Goal: Task Accomplishment & Management: Use online tool/utility

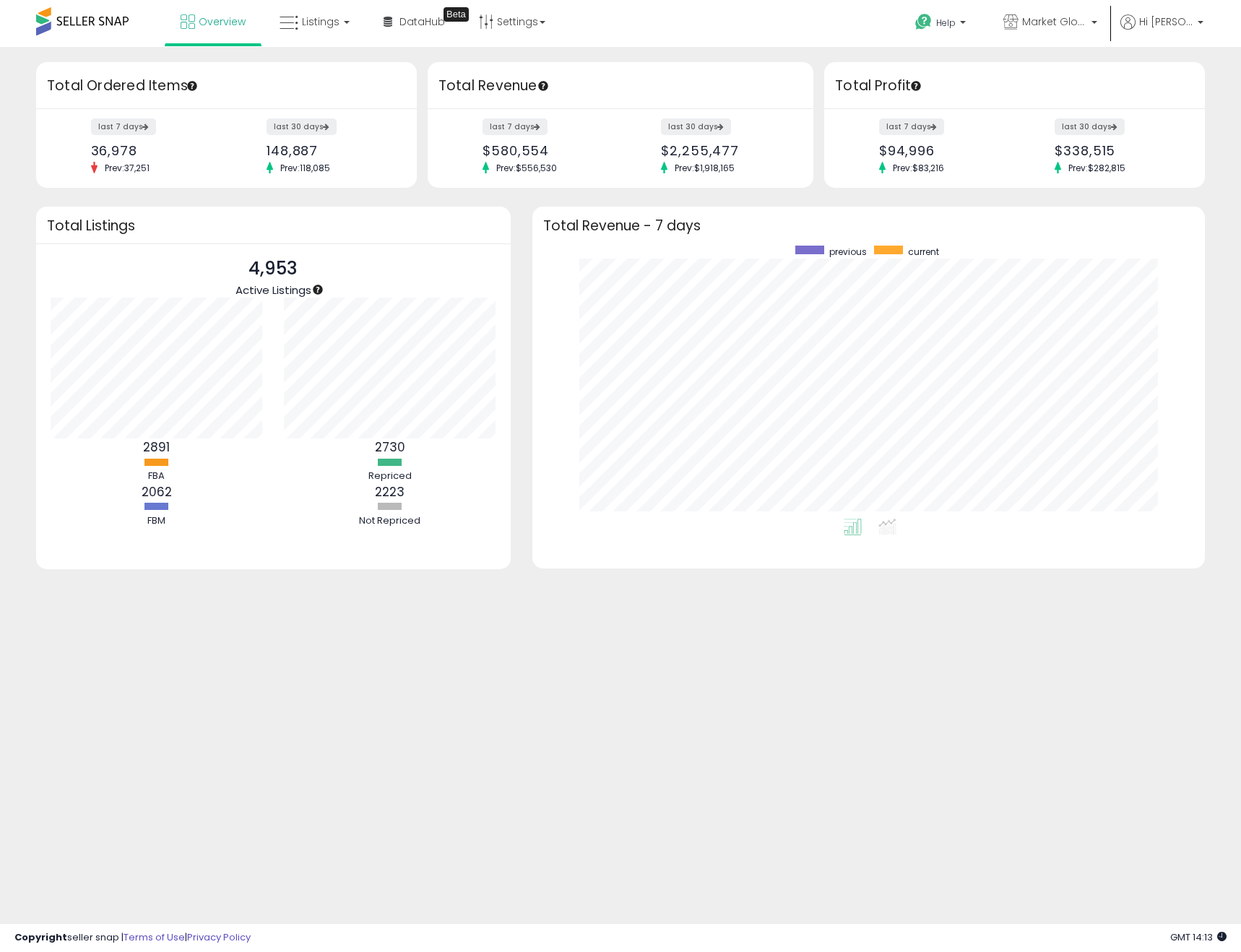
scroll to position [273, 644]
click at [325, 29] on link "Listings" at bounding box center [315, 21] width 92 height 43
click at [322, 62] on link at bounding box center [325, 74] width 100 height 29
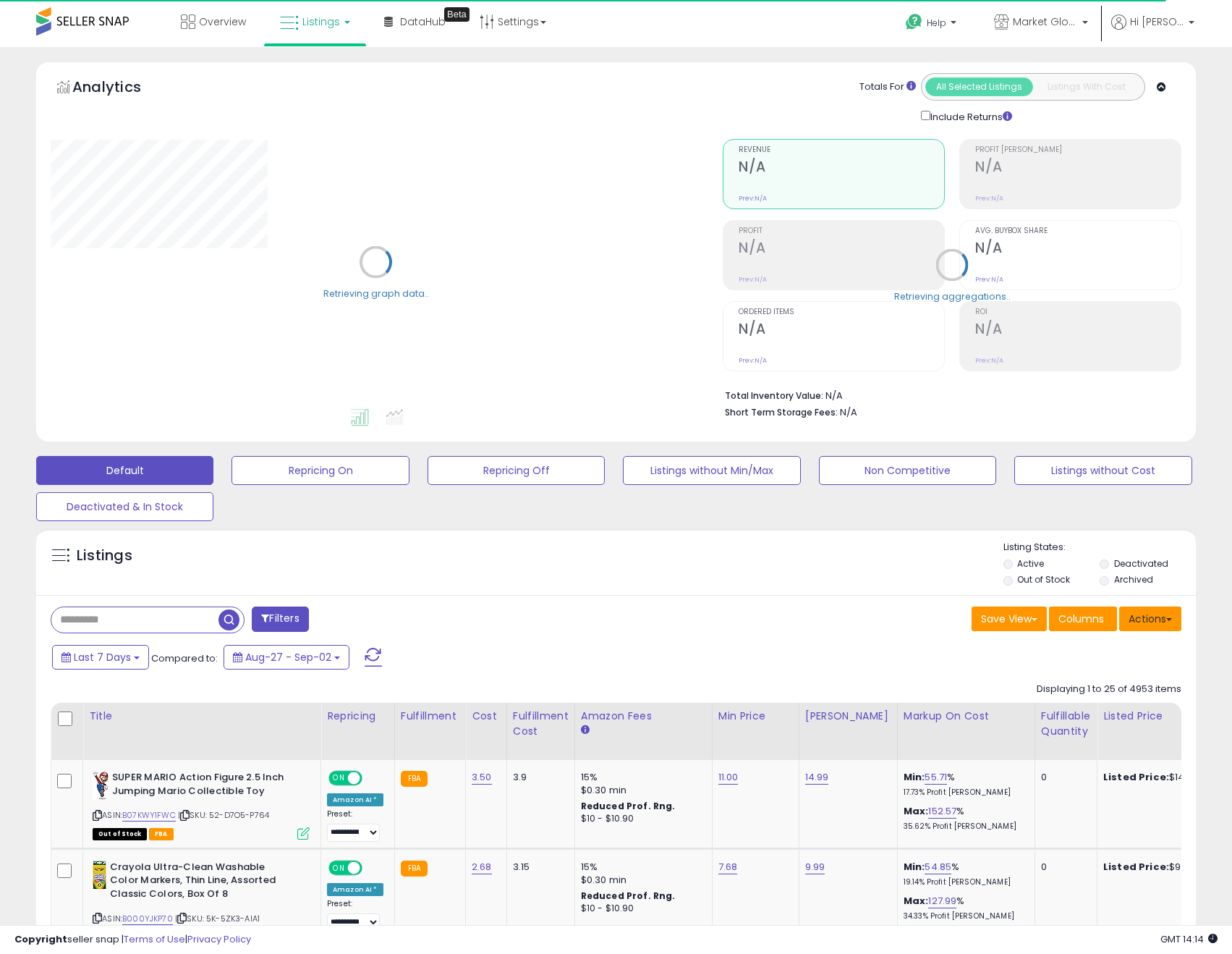
click at [1160, 624] on button "Actions" at bounding box center [1150, 618] width 62 height 24
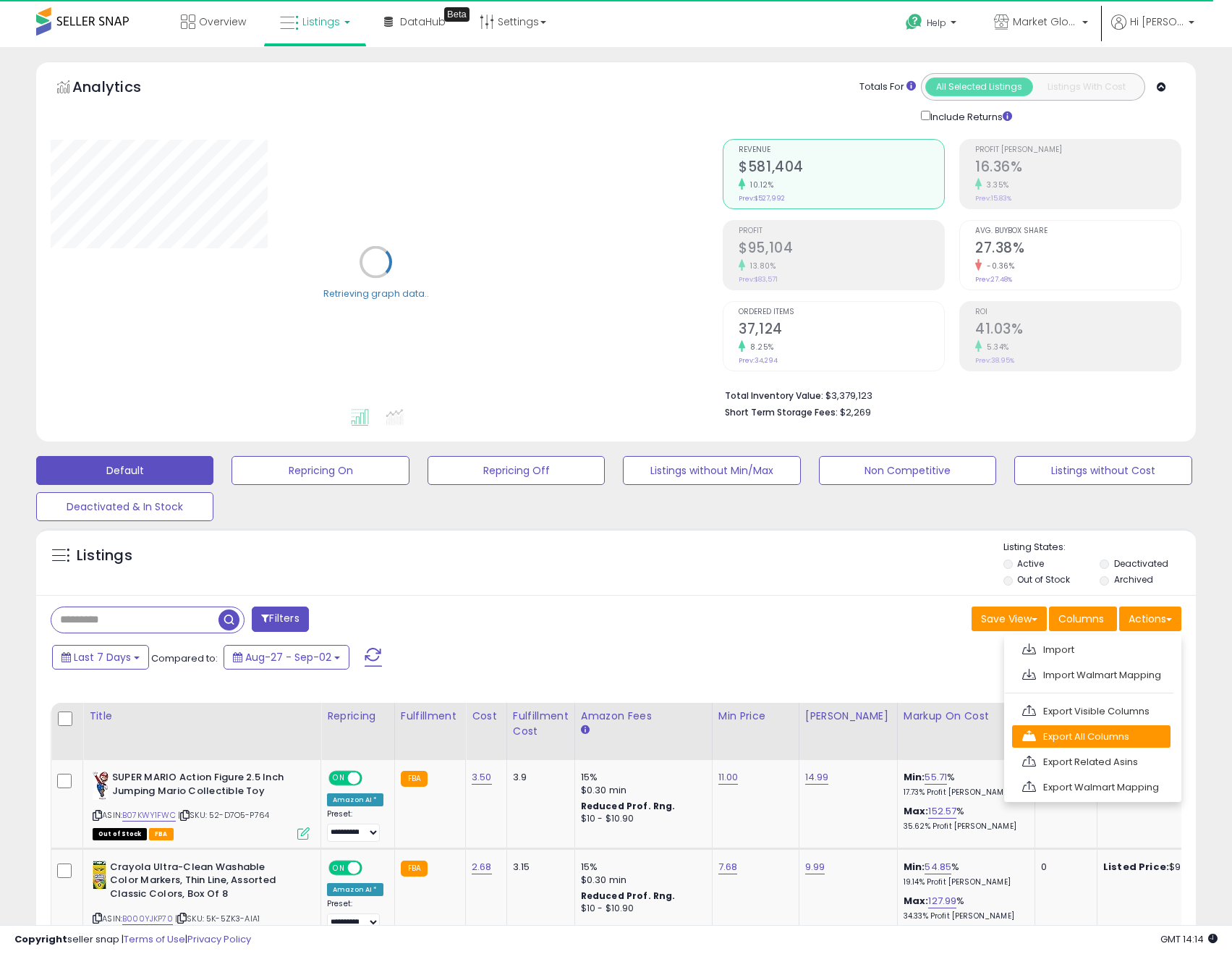
click at [1117, 742] on link "Export All Columns" at bounding box center [1091, 736] width 158 height 22
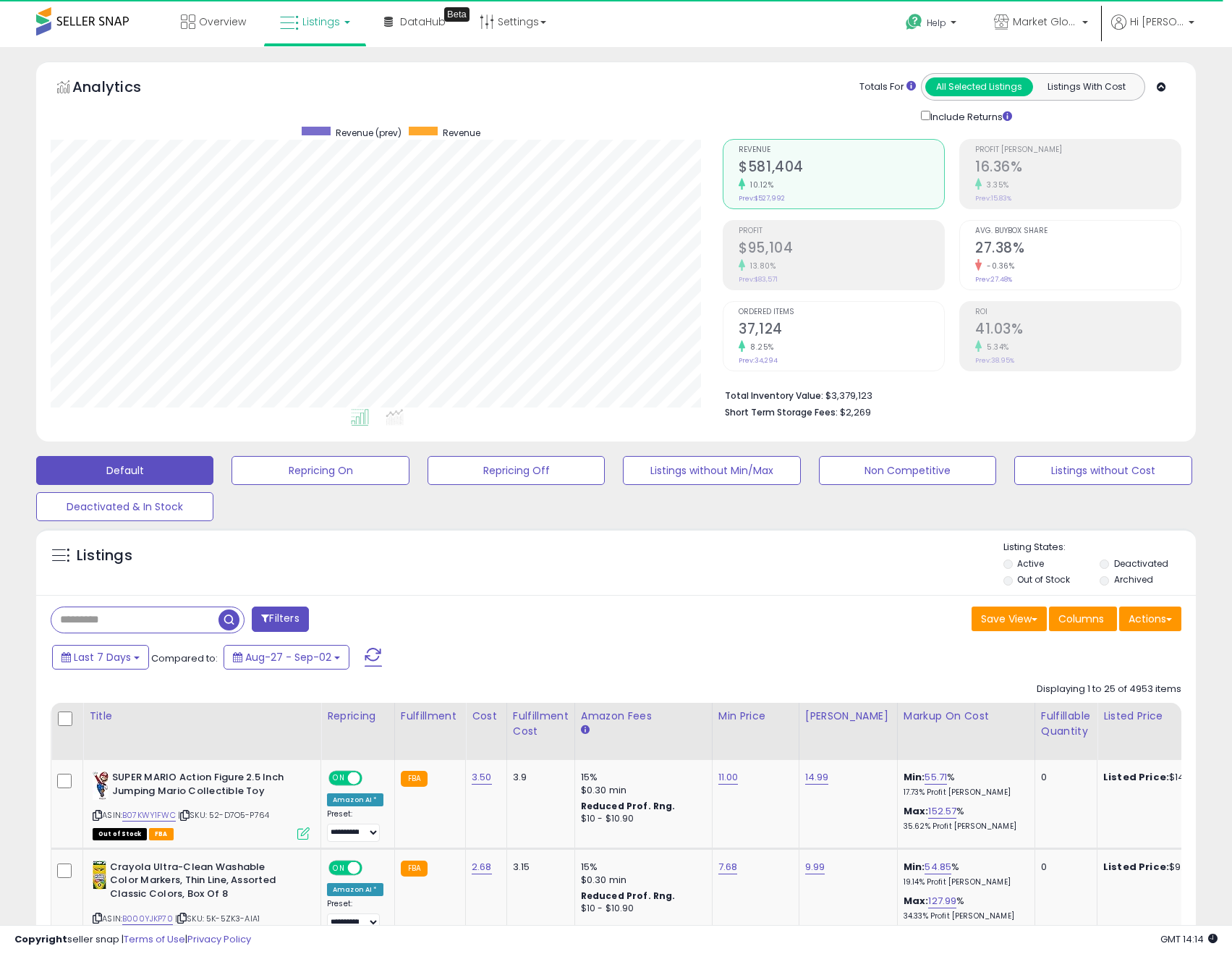
scroll to position [297, 673]
